Goal: Task Accomplishment & Management: Use online tool/utility

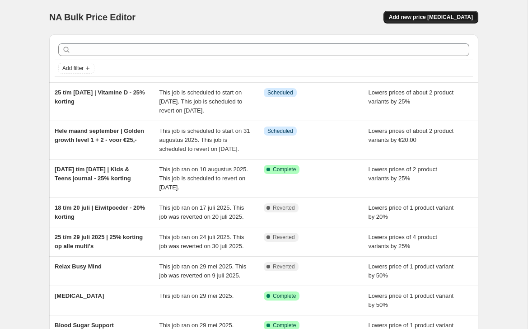
click at [457, 15] on span "Add new price [MEDICAL_DATA]" at bounding box center [431, 17] width 84 height 7
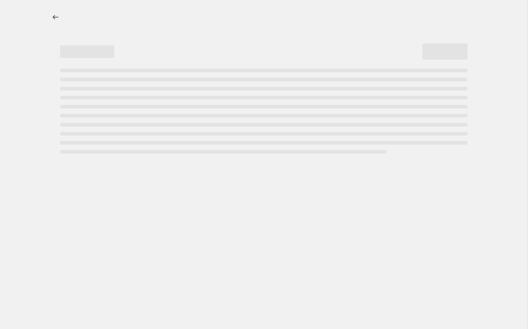
select select "percentage"
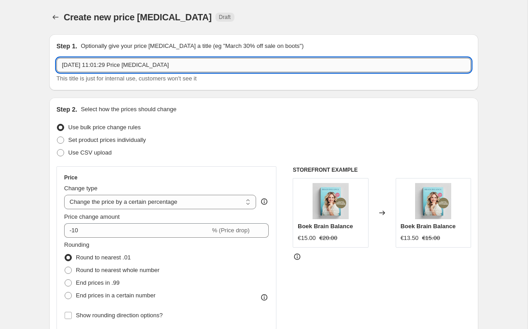
click at [111, 63] on input "[DATE] 11:01:29 Price [MEDICAL_DATA]" at bounding box center [263, 65] width 414 height 14
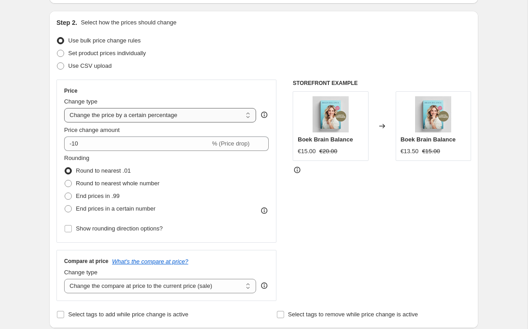
scroll to position [87, 0]
type input "September | Golden Growth voor €25,-"
click at [131, 117] on select "Change the price to a certain amount Change the price by a certain amount Chang…" at bounding box center [160, 114] width 192 height 14
select select "ecap"
click at [64, 107] on select "Change the price to a certain amount Change the price by a certain amount Chang…" at bounding box center [160, 114] width 192 height 14
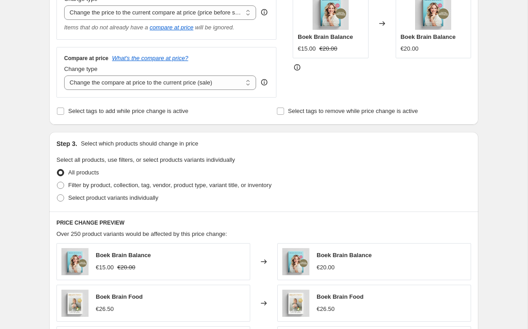
scroll to position [182, 0]
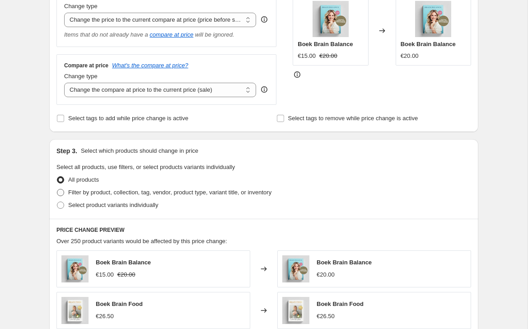
click at [63, 193] on span at bounding box center [60, 192] width 7 height 7
click at [57, 189] on input "Filter by product, collection, tag, vendor, product type, variant title, or inv…" at bounding box center [57, 189] width 0 height 0
radio input "true"
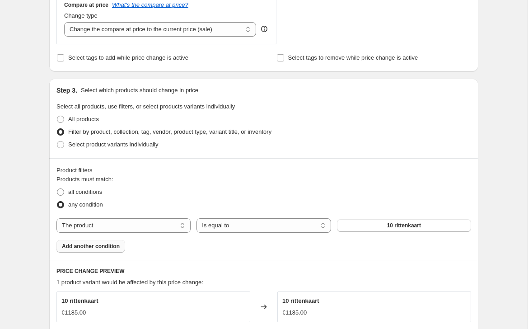
scroll to position [251, 0]
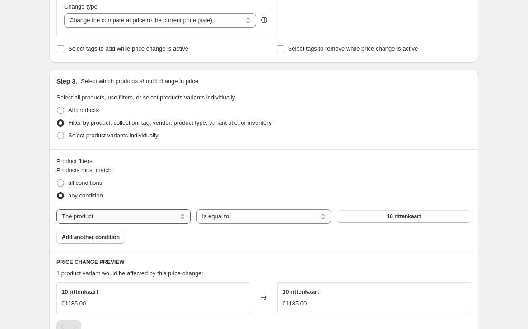
click at [113, 212] on select "The product The product's collection The product's tag The product's vendor The…" at bounding box center [123, 216] width 134 height 14
select select "collection"
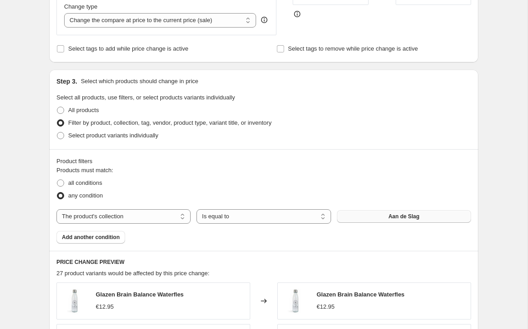
click at [376, 217] on button "Aan de Slag" at bounding box center [404, 216] width 134 height 13
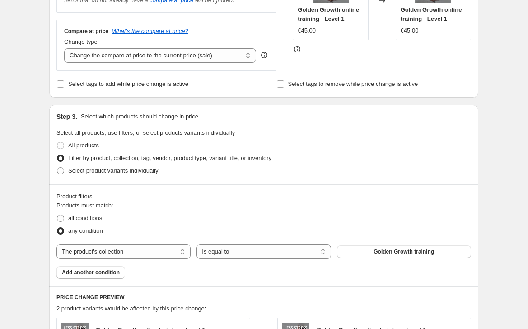
scroll to position [0, 0]
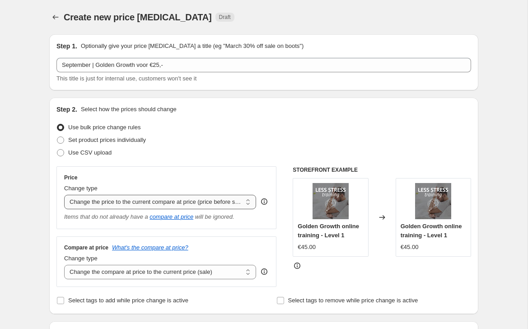
click at [90, 204] on select "Change the price to a certain amount Change the price by a certain amount Chang…" at bounding box center [160, 202] width 192 height 14
select select "bcap"
click at [64, 195] on select "Change the price to a certain amount Change the price by a certain amount Chang…" at bounding box center [160, 202] width 192 height 14
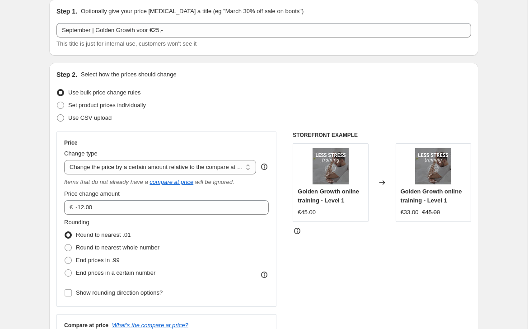
scroll to position [42, 0]
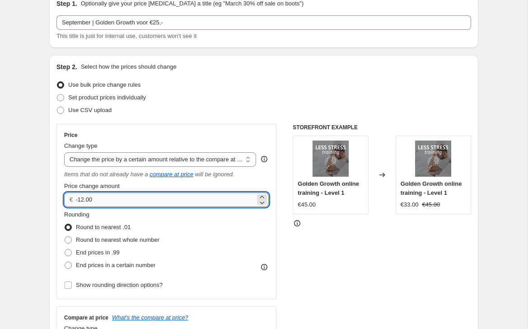
click at [99, 194] on input "-12.00" at bounding box center [164, 199] width 179 height 14
click at [103, 198] on input "-12.00" at bounding box center [164, 199] width 179 height 14
type input "-1"
type input "-20.00"
click at [210, 246] on div "Rounding Round to nearest .01 Round to nearest whole number End prices in .99 E…" at bounding box center [166, 240] width 204 height 61
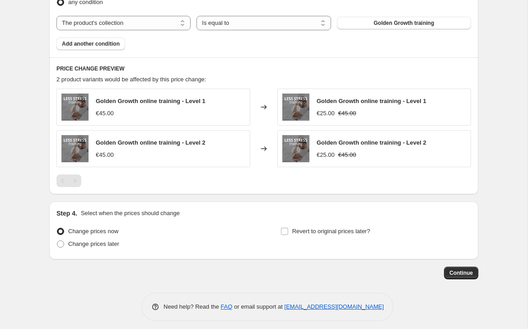
scroll to position [562, 0]
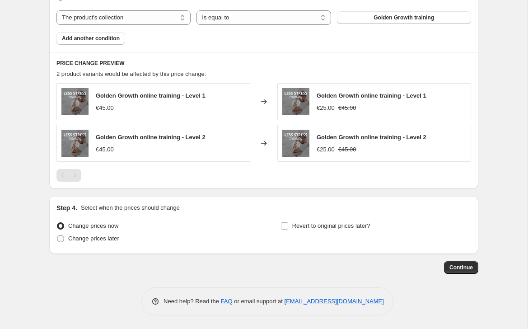
click at [60, 237] on span at bounding box center [60, 238] width 7 height 7
click at [57, 235] on input "Change prices later" at bounding box center [57, 235] width 0 height 0
radio input "true"
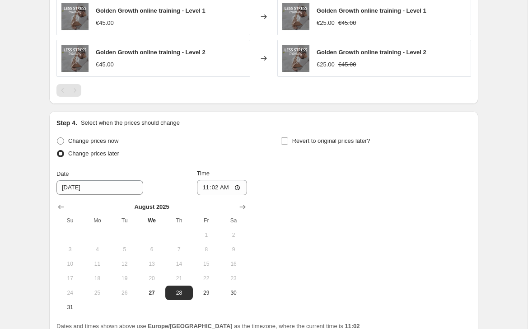
scroll to position [650, 0]
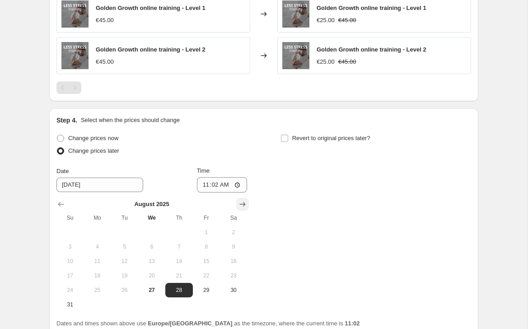
click at [241, 203] on icon "Show next month, September 2025" at bounding box center [242, 203] width 9 height 9
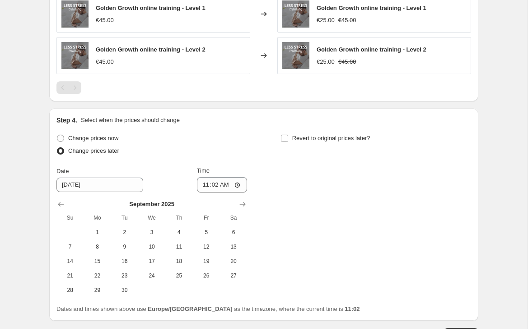
drag, startPoint x: 61, startPoint y: 203, endPoint x: 77, endPoint y: 212, distance: 18.2
click at [61, 203] on icon "Show previous month, August 2025" at bounding box center [60, 203] width 9 height 9
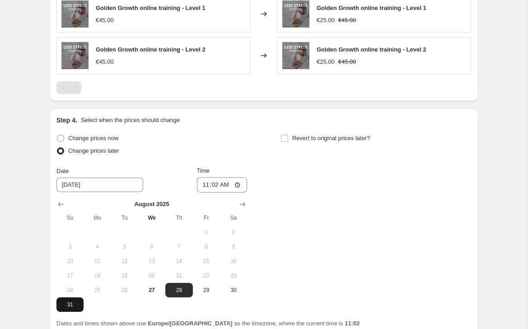
click at [71, 306] on span "31" at bounding box center [70, 304] width 20 height 7
type input "[DATE]"
click at [215, 184] on input "11:02" at bounding box center [222, 184] width 51 height 15
click at [223, 184] on input "23:02" at bounding box center [222, 184] width 51 height 15
type input "23:59"
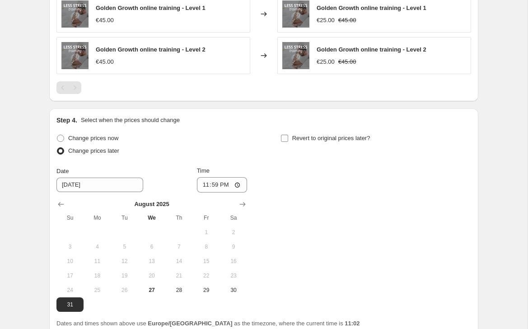
click at [284, 136] on input "Revert to original prices later?" at bounding box center [284, 137] width 7 height 7
checkbox input "true"
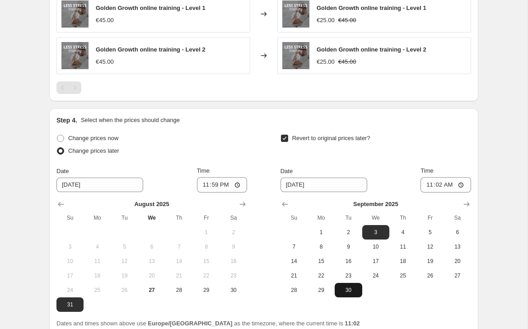
click at [353, 292] on span "30" at bounding box center [348, 289] width 20 height 7
type input "[DATE]"
click at [439, 184] on input "11:02" at bounding box center [445, 184] width 51 height 15
type input "23:59"
click at [400, 299] on div "Change prices now Change prices later Date [DATE] Time 23:59 [DATE] Su Mo Tu We…" at bounding box center [263, 222] width 414 height 180
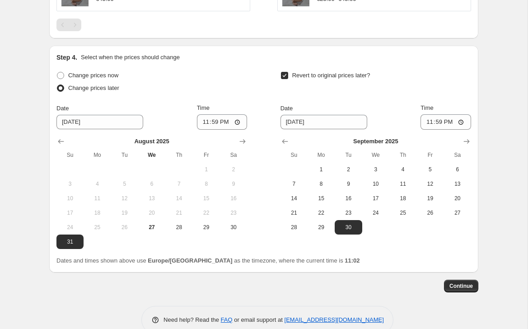
scroll to position [731, 0]
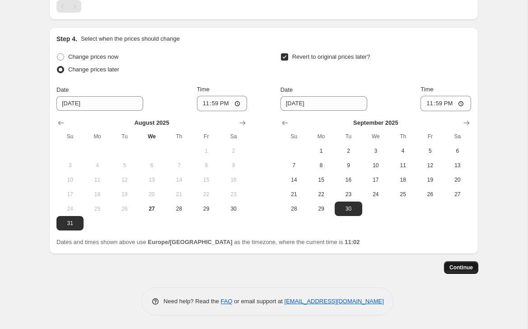
click at [450, 267] on span "Continue" at bounding box center [460, 267] width 23 height 7
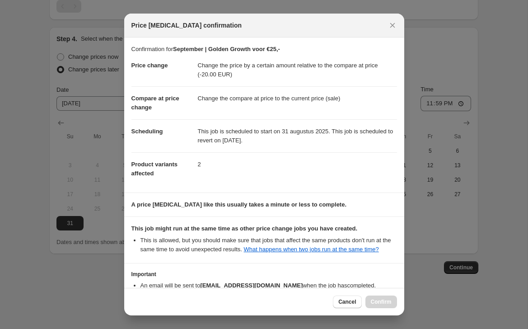
click at [379, 303] on div "Cancel Confirm" at bounding box center [365, 301] width 64 height 13
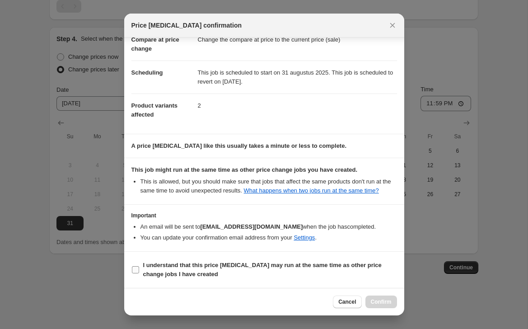
click at [157, 267] on b "I understand that this price [MEDICAL_DATA] may run at the same time as other p…" at bounding box center [262, 269] width 238 height 16
click at [139, 267] on input "I understand that this price [MEDICAL_DATA] may run at the same time as other p…" at bounding box center [135, 269] width 7 height 7
checkbox input "true"
click at [374, 297] on button "Confirm" at bounding box center [381, 301] width 32 height 13
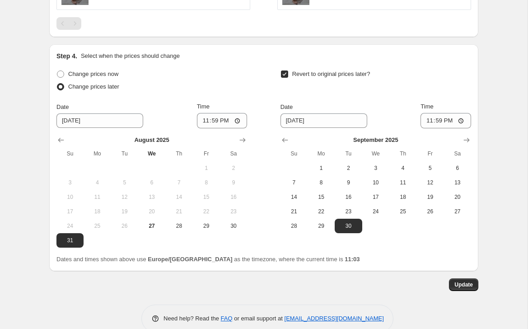
scroll to position [786, 0]
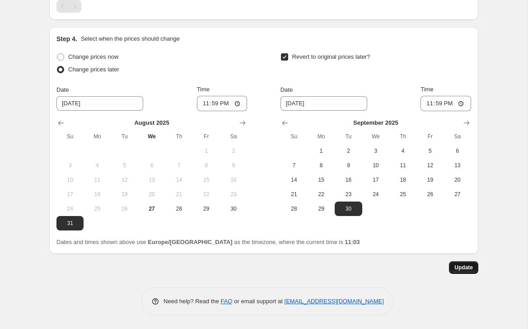
click at [465, 269] on span "Update" at bounding box center [463, 267] width 19 height 7
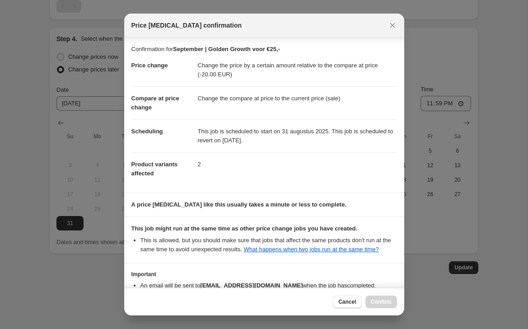
scroll to position [68, 0]
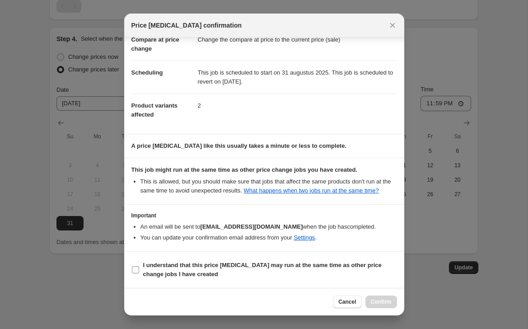
click at [139, 269] on label "I understand that this price [MEDICAL_DATA] may run at the same time as other p…" at bounding box center [263, 270] width 265 height 22
click at [139, 269] on input "I understand that this price [MEDICAL_DATA] may run at the same time as other p…" at bounding box center [135, 269] width 7 height 7
checkbox input "true"
click at [381, 297] on button "Confirm" at bounding box center [381, 301] width 32 height 13
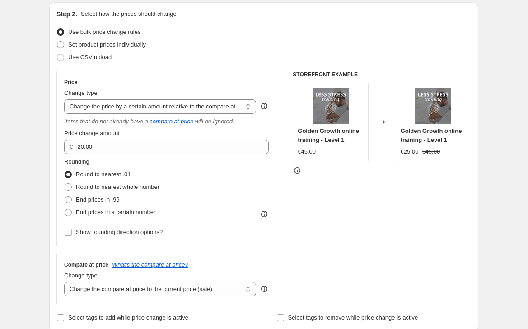
scroll to position [0, 0]
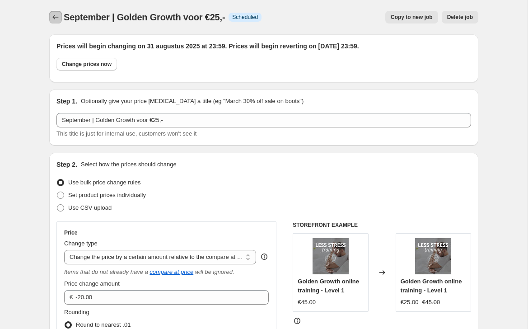
click at [56, 19] on icon "Price change jobs" at bounding box center [55, 17] width 9 height 9
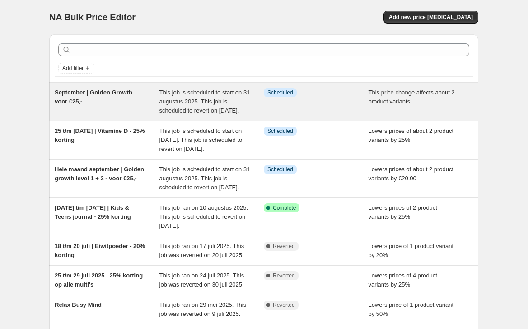
click at [371, 103] on span "This price change affects about 2 product variants." at bounding box center [411, 97] width 86 height 16
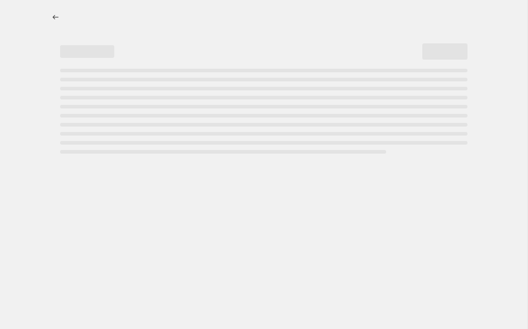
select select "bcap"
select select "collection"
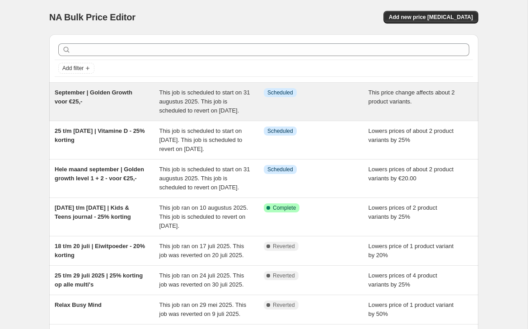
click at [283, 93] on span "Scheduled" at bounding box center [280, 92] width 26 height 7
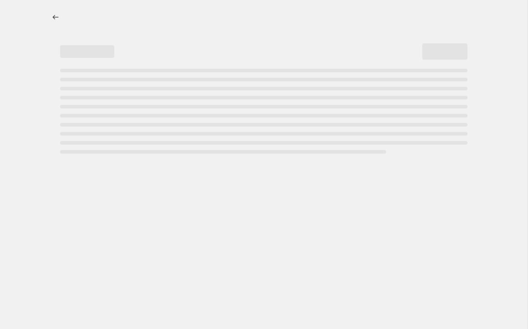
select select "bcap"
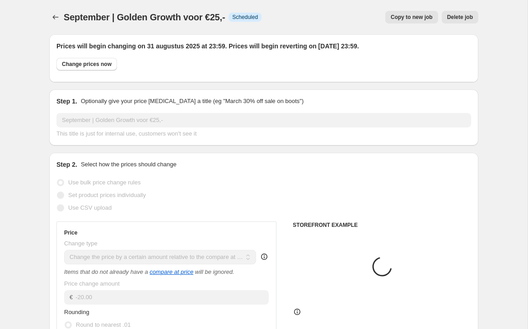
select select "collection"
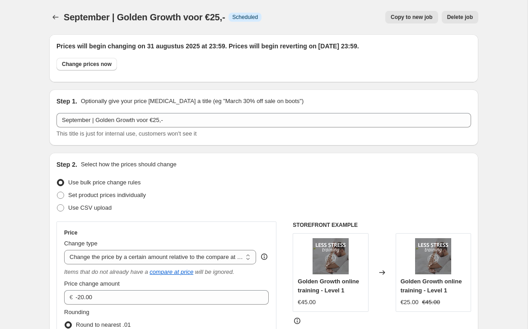
click at [461, 19] on span "Delete job" at bounding box center [460, 17] width 26 height 7
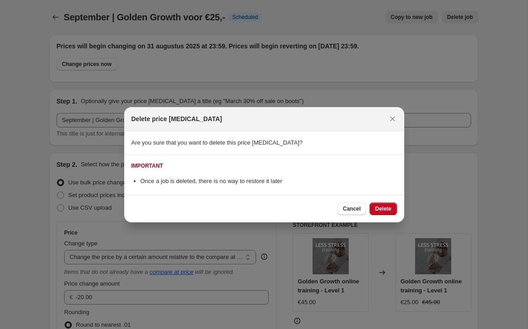
click at [385, 208] on span "Delete" at bounding box center [383, 208] width 16 height 7
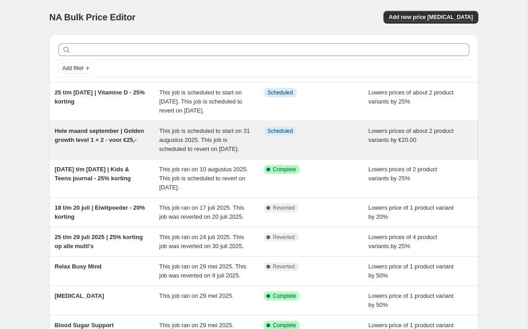
click at [94, 143] on span "Hele maand september | Golden growth level 1 + 2 - voor €25,-" at bounding box center [99, 135] width 89 height 16
select select "by"
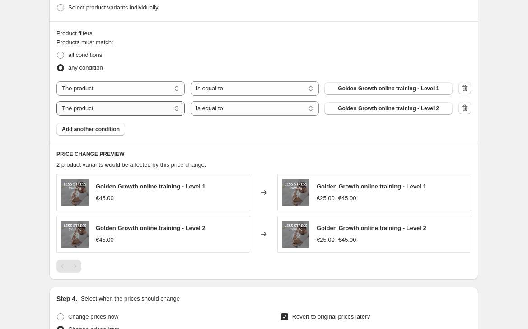
scroll to position [539, 0]
